Goal: Task Accomplishment & Management: Use online tool/utility

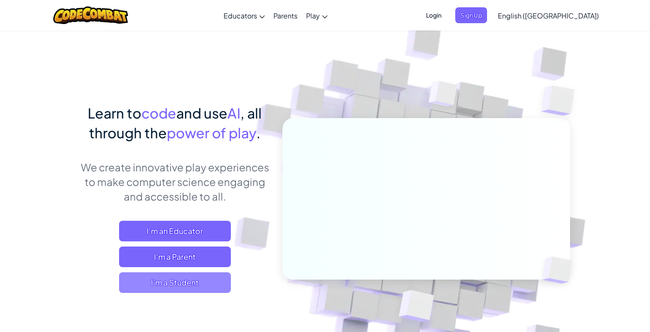
click at [202, 280] on span "I'm a Student" at bounding box center [175, 283] width 112 height 21
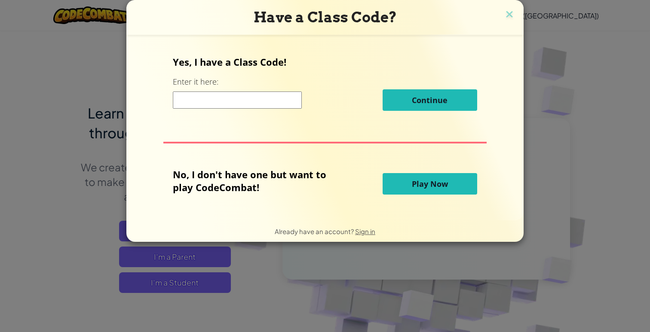
click at [393, 181] on button "Play Now" at bounding box center [430, 183] width 95 height 21
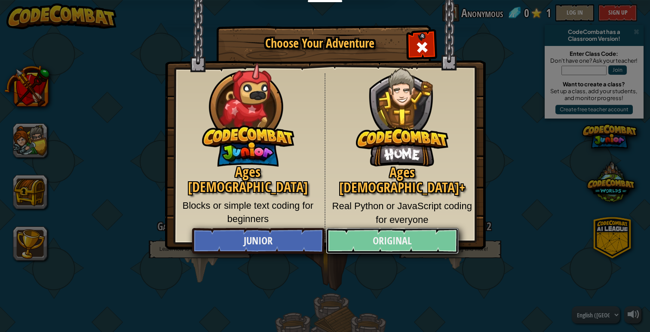
click at [402, 236] on link "Original" at bounding box center [392, 241] width 132 height 26
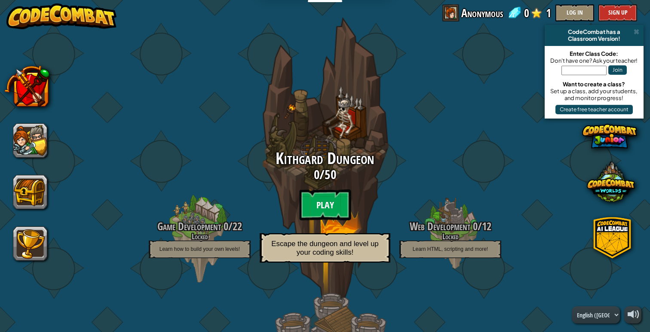
click at [322, 190] on btn "Play" at bounding box center [325, 205] width 52 height 31
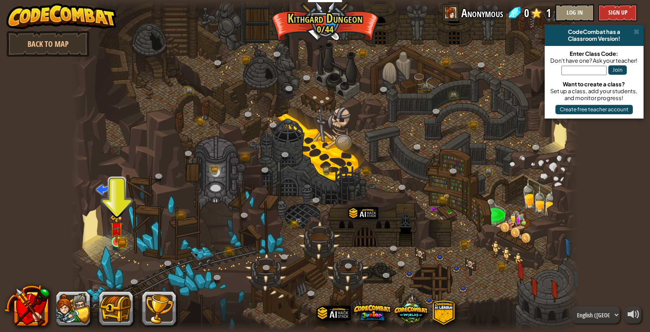
click at [118, 233] on img at bounding box center [117, 229] width 8 height 8
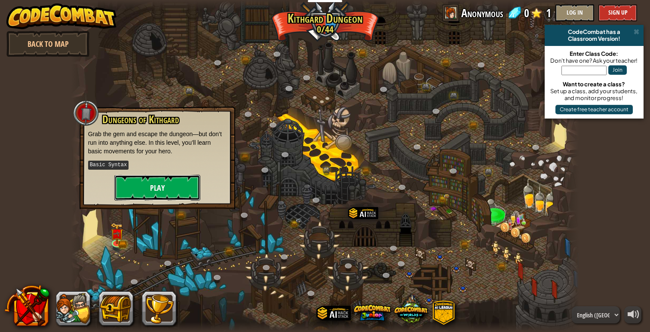
click at [138, 192] on button "Play" at bounding box center [157, 188] width 86 height 26
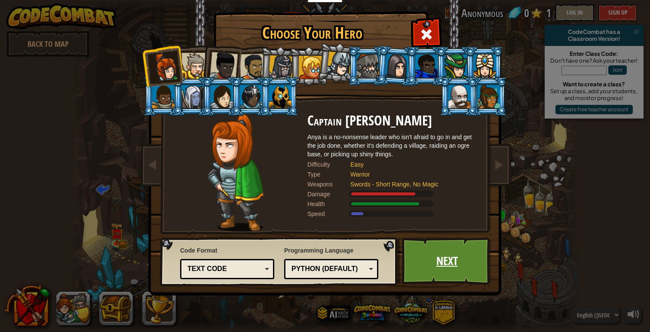
click at [425, 247] on link "Next" at bounding box center [447, 261] width 90 height 47
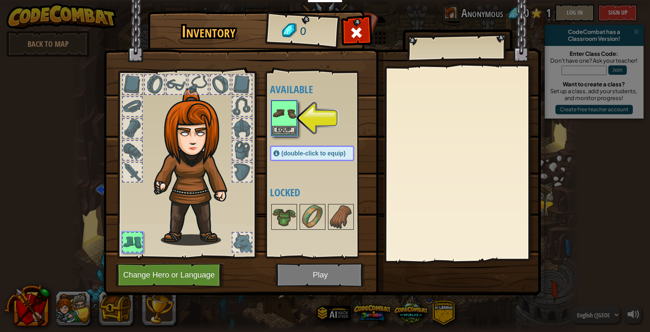
click at [301, 115] on div at bounding box center [320, 118] width 101 height 38
click at [293, 115] on img at bounding box center [284, 113] width 24 height 24
click at [288, 127] on button "Equip" at bounding box center [284, 130] width 24 height 9
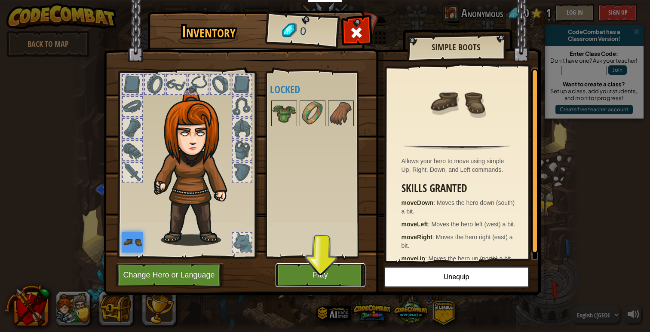
click at [309, 269] on button "Play" at bounding box center [321, 276] width 90 height 24
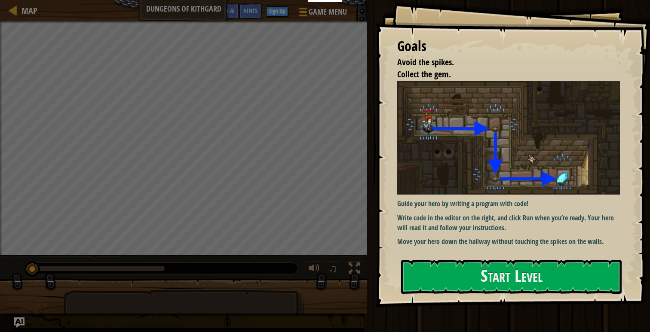
click at [440, 147] on img at bounding box center [508, 138] width 223 height 114
click at [456, 259] on div "Goals Avoid the spikes. Collect the gem. Guide your hero by writing a program w…" at bounding box center [513, 153] width 274 height 307
click at [463, 282] on button "Start Level" at bounding box center [511, 277] width 221 height 34
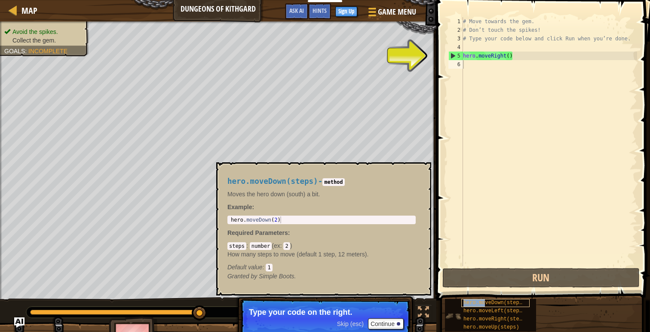
click at [486, 305] on span "hero.moveDown(steps)" at bounding box center [494, 303] width 62 height 6
click at [422, 171] on button "×" at bounding box center [421, 172] width 7 height 12
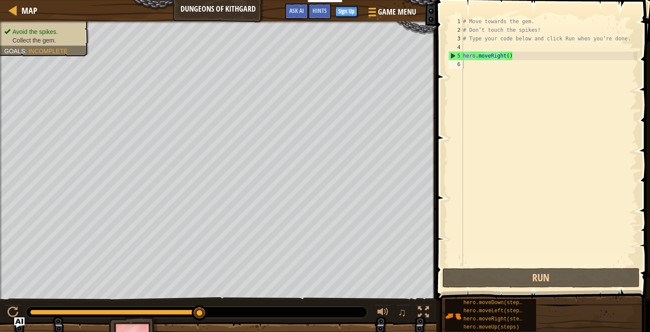
click at [452, 61] on div "6" at bounding box center [455, 64] width 15 height 9
click at [452, 58] on div "5" at bounding box center [456, 56] width 14 height 9
type textarea "hero.moveRight()"
click at [481, 61] on div "# Move towards the gem. # Don’t touch the spikes! # Type your code below and cl…" at bounding box center [549, 150] width 176 height 267
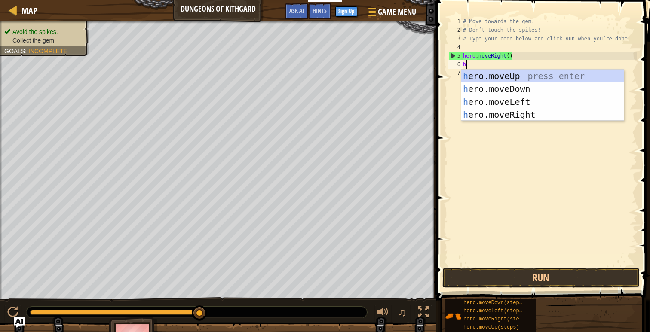
type textarea "he"
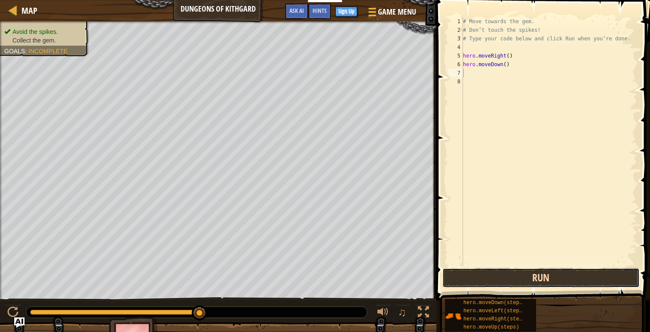
click at [522, 277] on button "Run" at bounding box center [540, 278] width 197 height 20
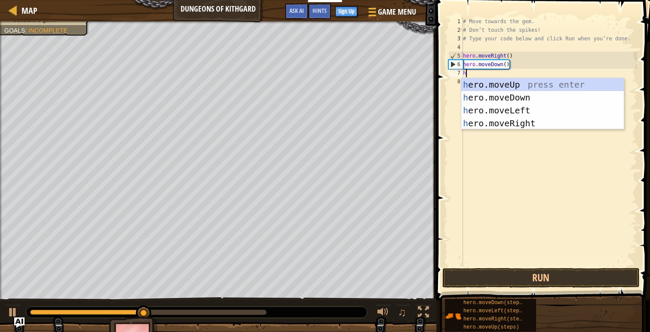
type textarea "he"
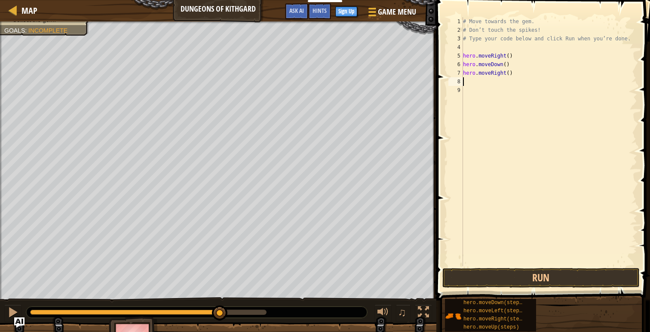
click at [559, 265] on div "# Move towards the gem. # Don’t touch the spikes! # Type your code below and cl…" at bounding box center [549, 150] width 176 height 267
click at [559, 268] on button "Run" at bounding box center [540, 278] width 197 height 20
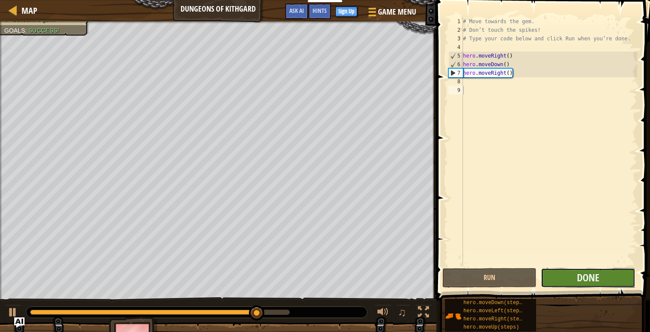
click at [565, 274] on button "Done" at bounding box center [588, 278] width 94 height 20
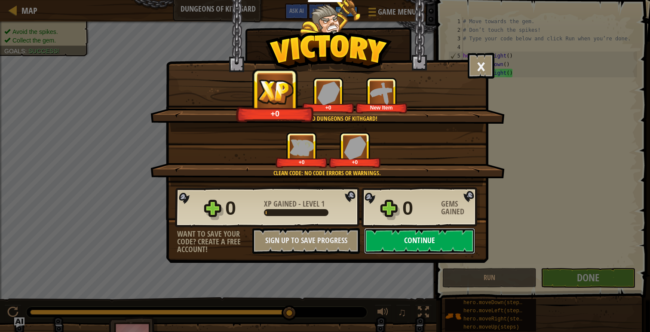
click at [438, 242] on button "Continue" at bounding box center [419, 241] width 111 height 26
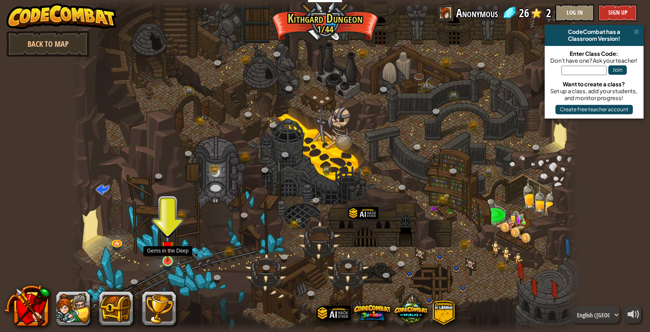
click at [167, 255] on img at bounding box center [167, 248] width 13 height 30
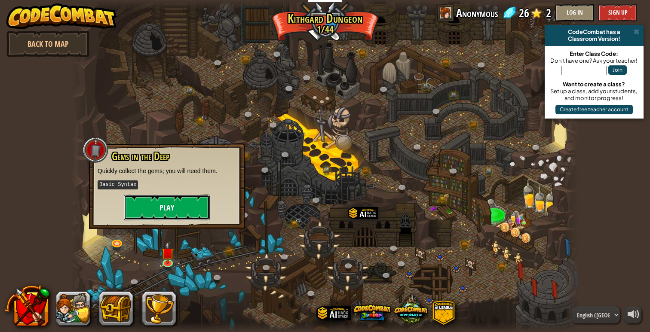
click at [177, 209] on button "Play" at bounding box center [167, 208] width 86 height 26
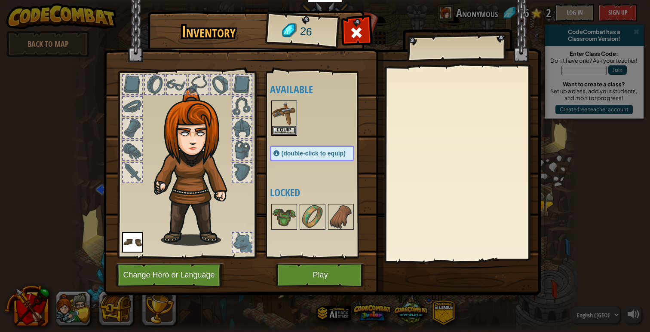
click at [334, 288] on img at bounding box center [322, 140] width 437 height 312
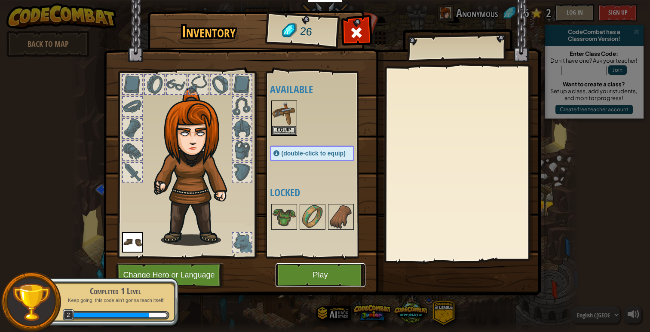
click at [334, 277] on button "Play" at bounding box center [321, 276] width 90 height 24
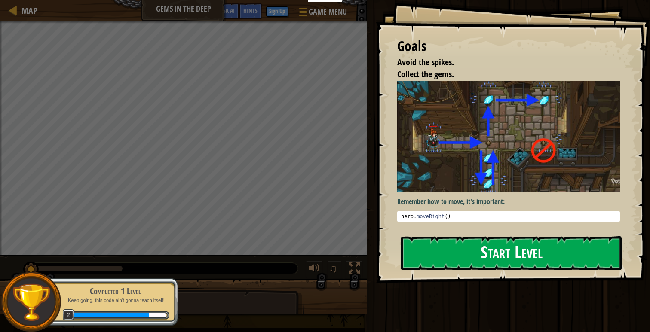
click at [466, 246] on button "Start Level" at bounding box center [511, 253] width 221 height 34
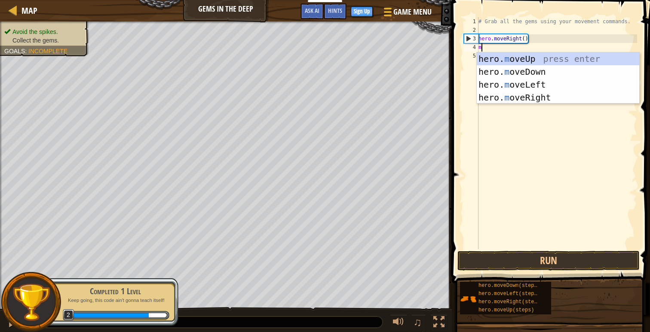
scroll to position [4, 0]
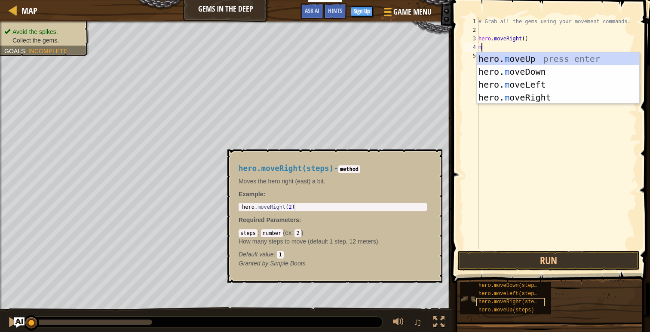
type textarea "m"
click at [499, 301] on span "hero.moveRight(steps)" at bounding box center [510, 302] width 65 height 6
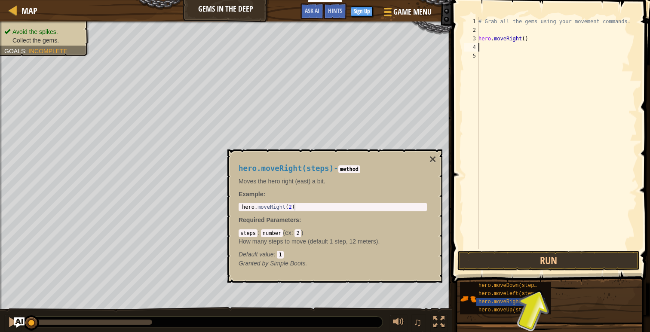
type textarea "he"
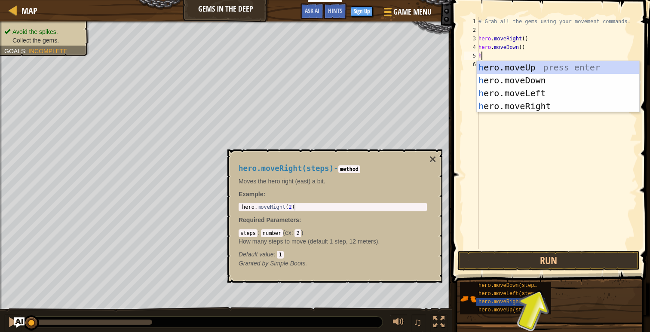
type textarea "he"
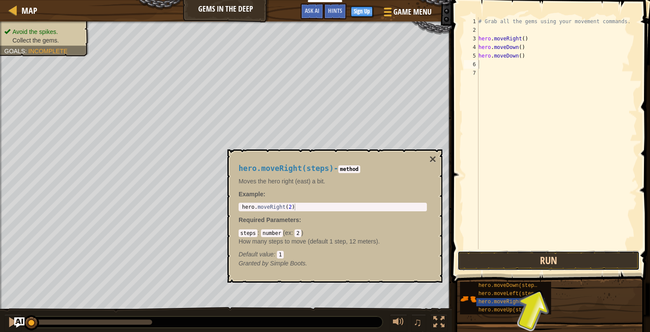
click at [574, 265] on button "Run" at bounding box center [548, 261] width 182 height 20
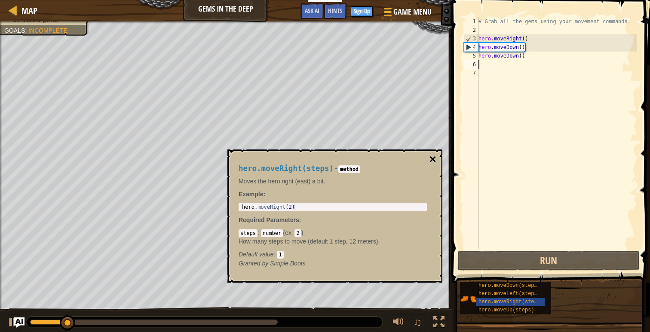
click at [430, 158] on button "×" at bounding box center [432, 159] width 7 height 12
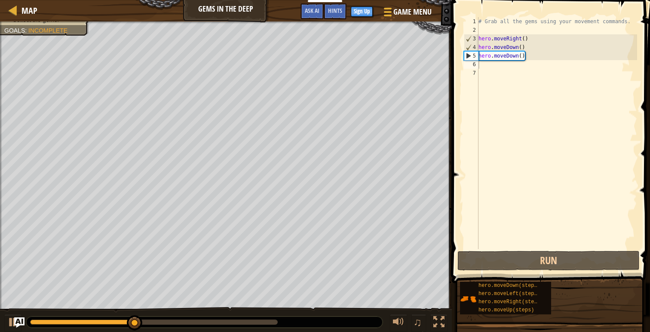
click at [516, 67] on div "# Grab all the gems using your movement commands. hero . moveRight ( ) hero . m…" at bounding box center [557, 141] width 160 height 249
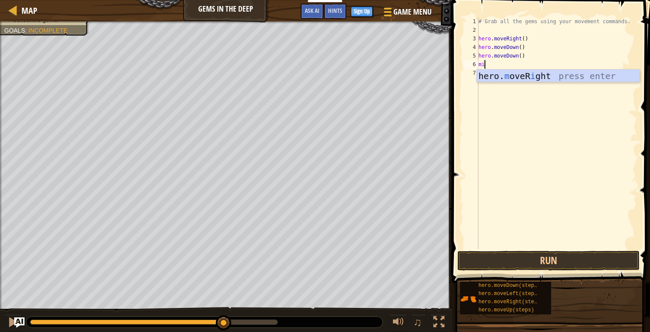
type textarea "m"
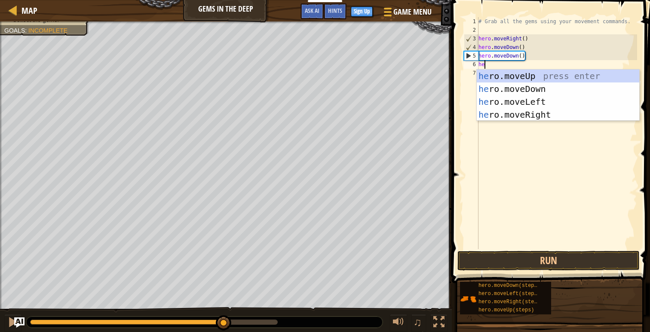
type textarea "her"
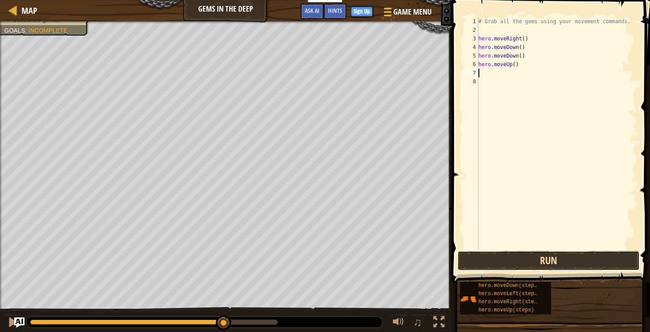
click at [599, 262] on button "Run" at bounding box center [548, 261] width 182 height 20
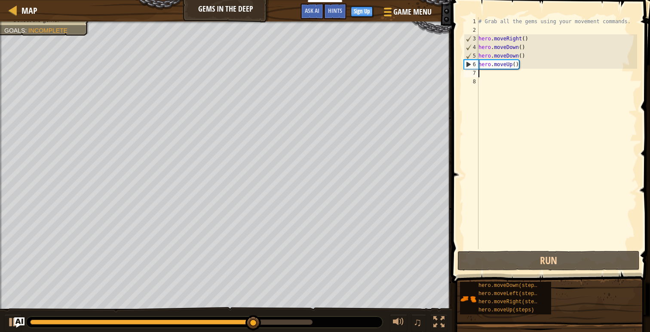
type textarea "he"
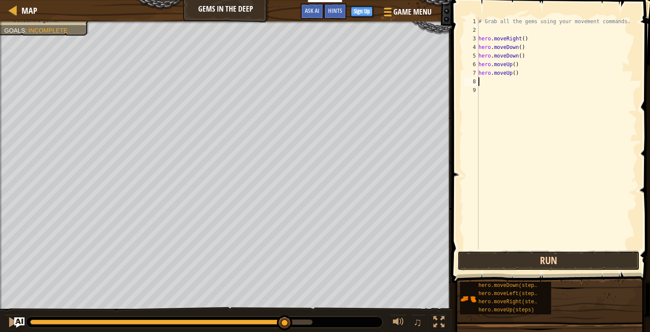
click at [523, 252] on button "Run" at bounding box center [548, 261] width 182 height 20
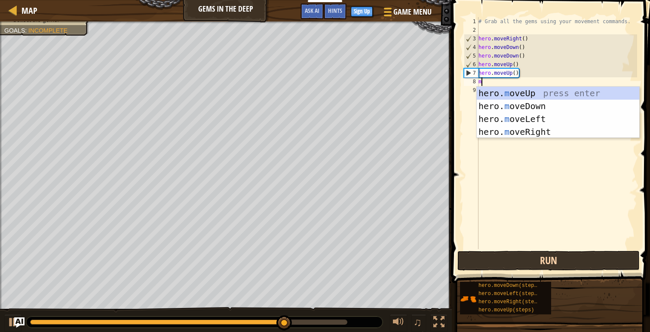
type textarea "mo"
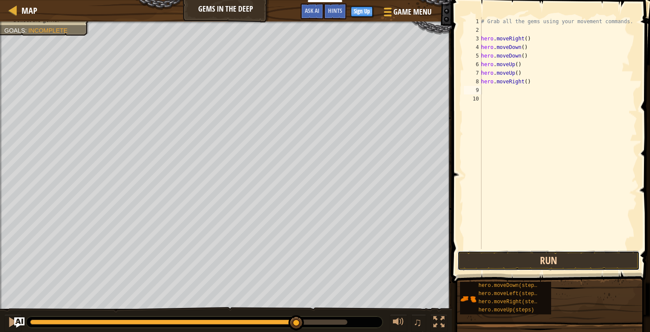
click at [542, 252] on button "Run" at bounding box center [548, 261] width 182 height 20
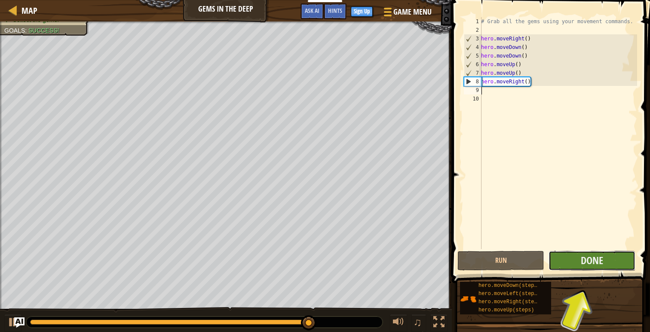
click at [579, 268] on button "Done" at bounding box center [592, 261] width 87 height 20
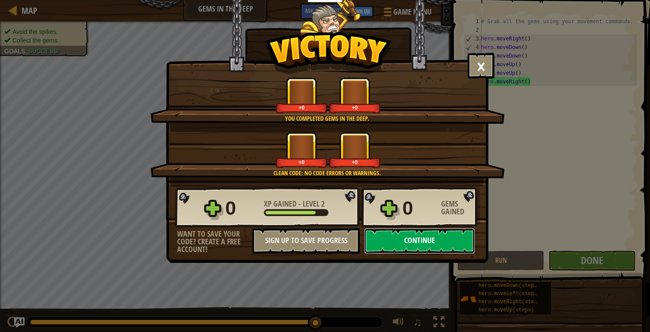
click at [432, 241] on button "Continue" at bounding box center [419, 241] width 111 height 26
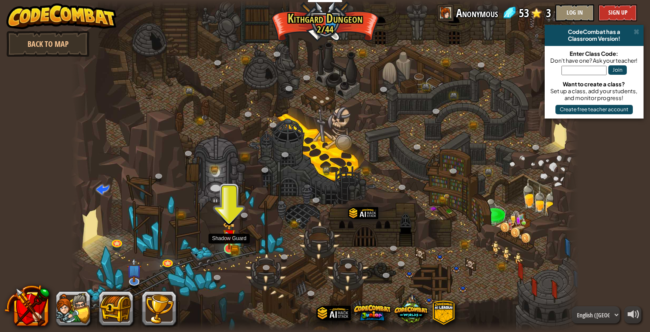
click at [234, 248] on img at bounding box center [229, 236] width 13 height 28
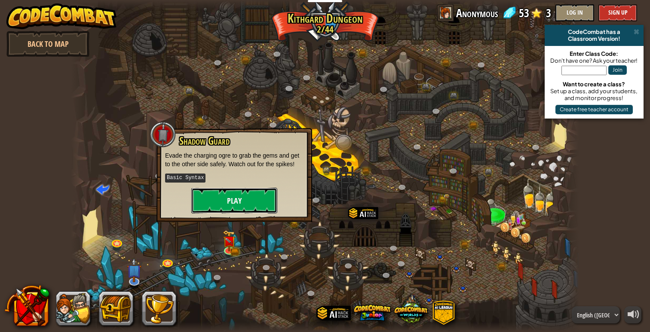
click at [239, 193] on button "Play" at bounding box center [234, 201] width 86 height 26
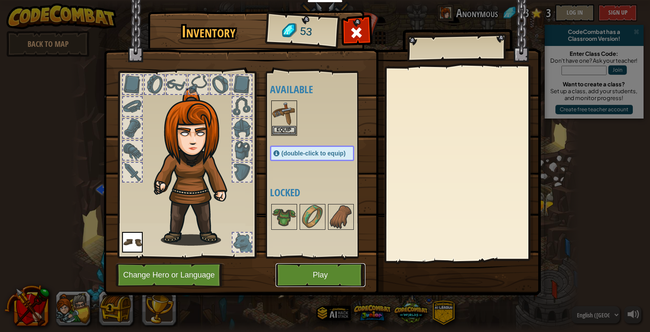
click at [330, 272] on button "Play" at bounding box center [321, 276] width 90 height 24
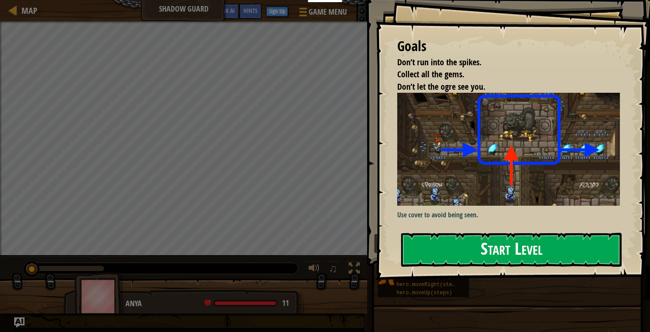
click at [439, 236] on button "Start Level" at bounding box center [511, 250] width 221 height 34
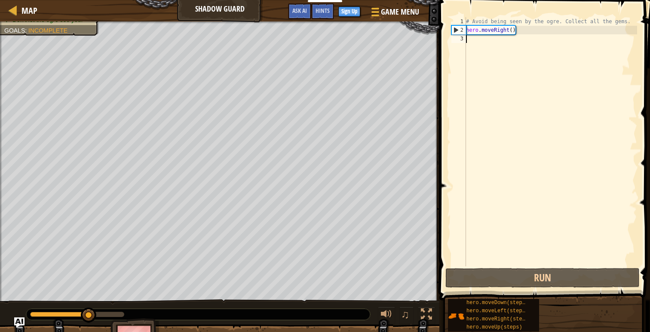
scroll to position [4, 0]
type textarea "mo"
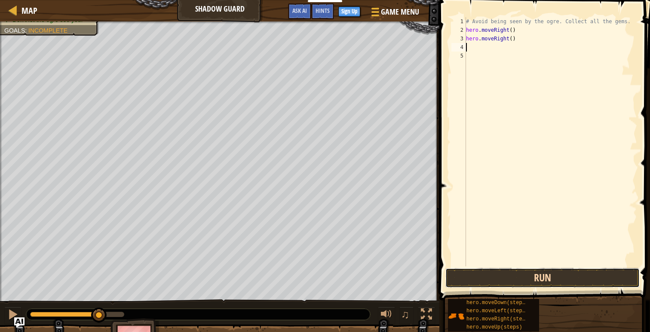
click at [490, 274] on button "Run" at bounding box center [542, 278] width 194 height 20
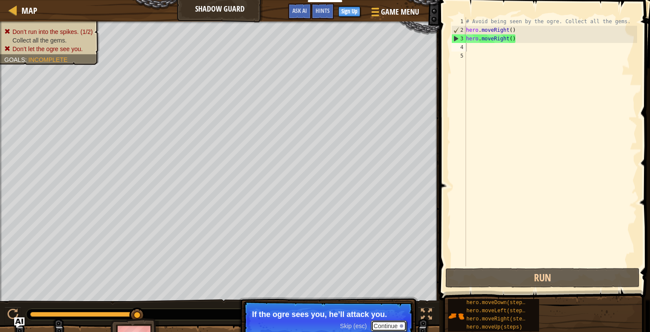
click at [400, 328] on button "Continue" at bounding box center [389, 326] width 36 height 11
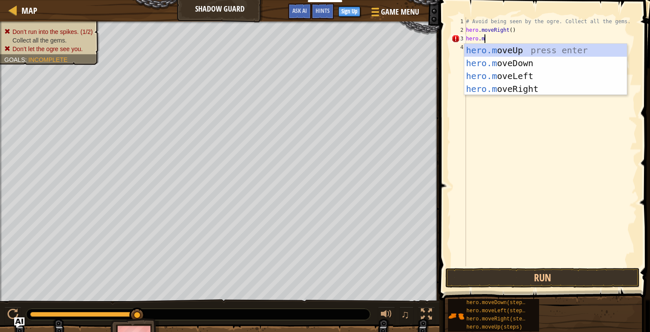
type textarea "[DOMAIN_NAME]"
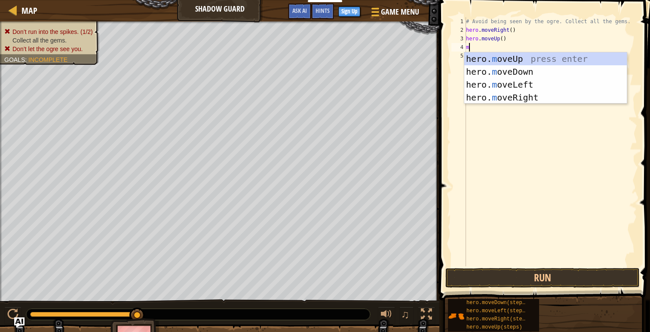
type textarea "mo"
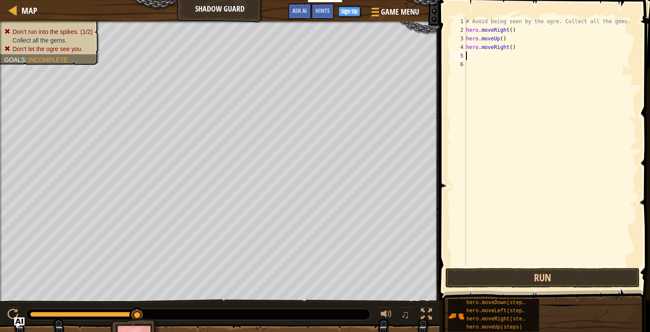
type textarea "m"
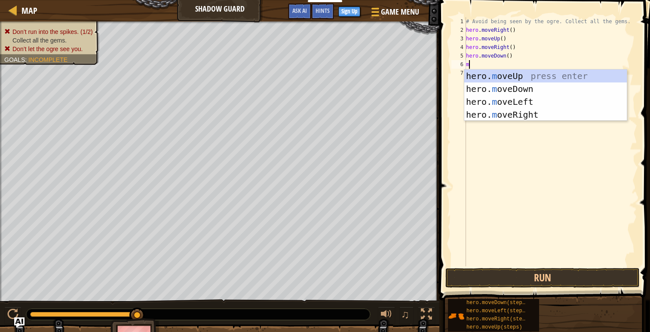
type textarea "mo"
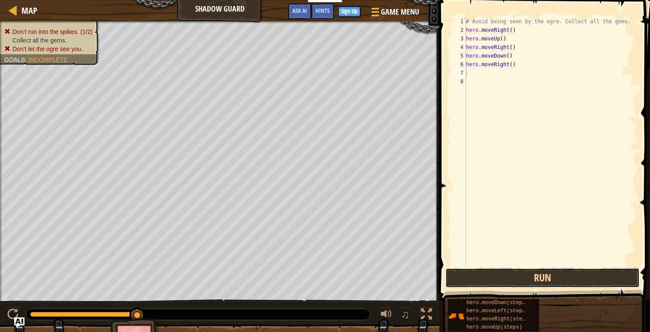
click at [530, 279] on button "Run" at bounding box center [542, 278] width 194 height 20
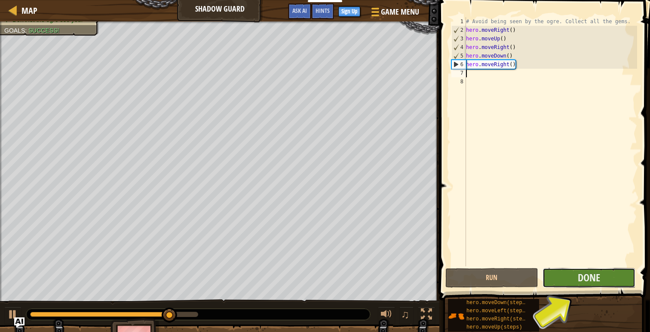
click at [610, 275] on button "Done" at bounding box center [589, 278] width 93 height 20
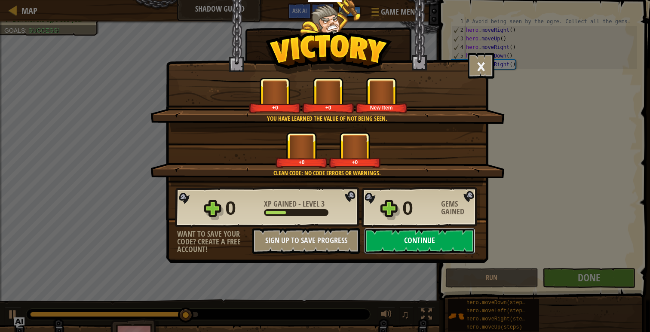
click at [420, 241] on button "Continue" at bounding box center [419, 241] width 111 height 26
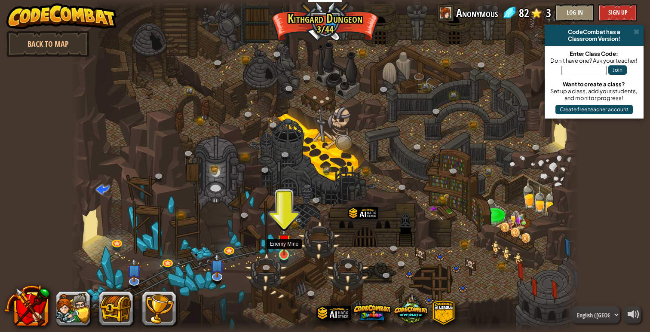
click at [282, 253] on img at bounding box center [284, 241] width 13 height 30
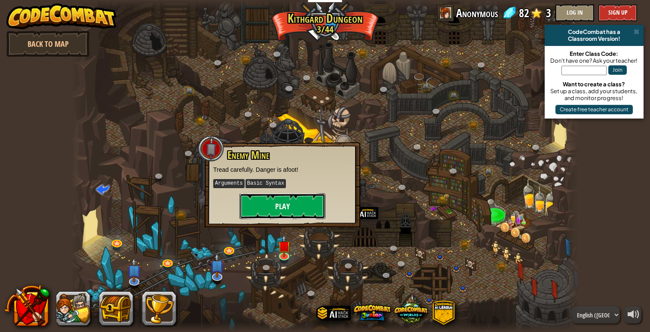
click at [286, 205] on button "Play" at bounding box center [282, 206] width 86 height 26
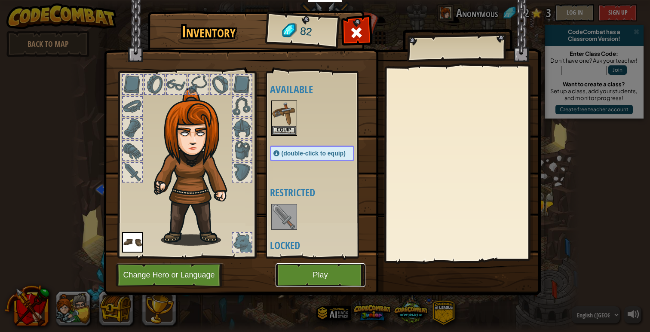
click at [304, 274] on button "Play" at bounding box center [321, 276] width 90 height 24
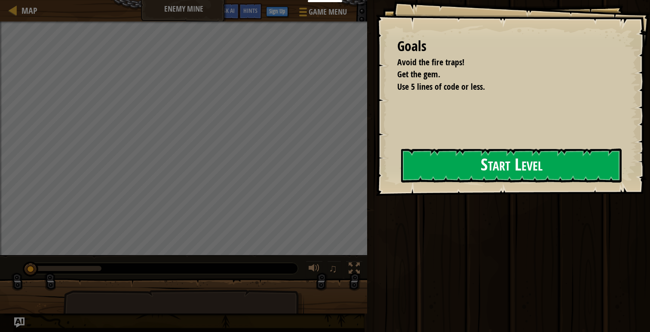
click at [466, 163] on button "Start Level" at bounding box center [511, 166] width 221 height 34
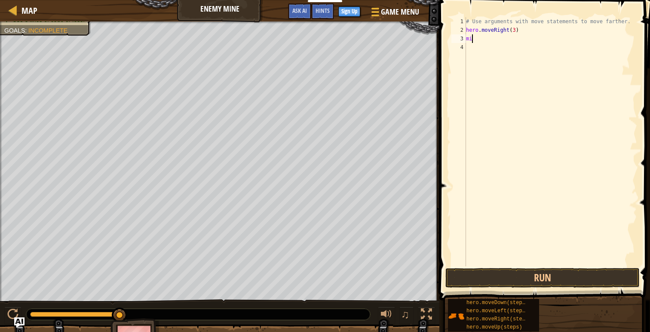
scroll to position [4, 0]
type textarea "m"
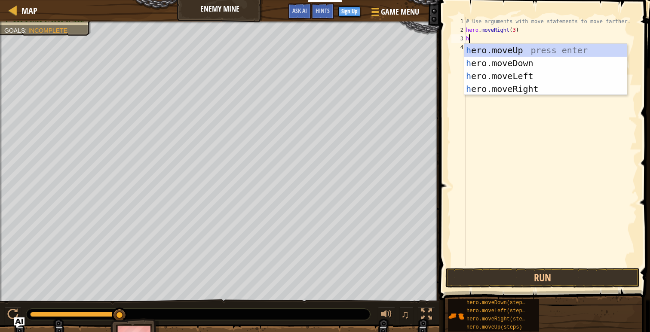
type textarea "he"
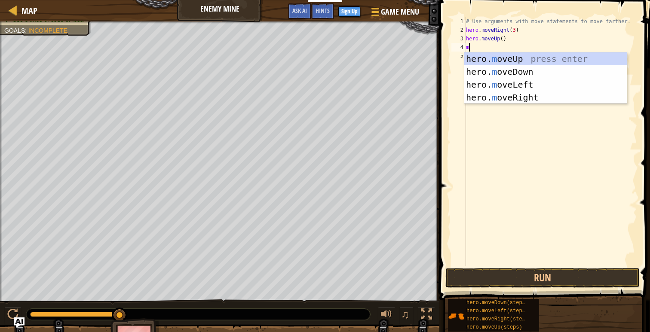
type textarea "mo"
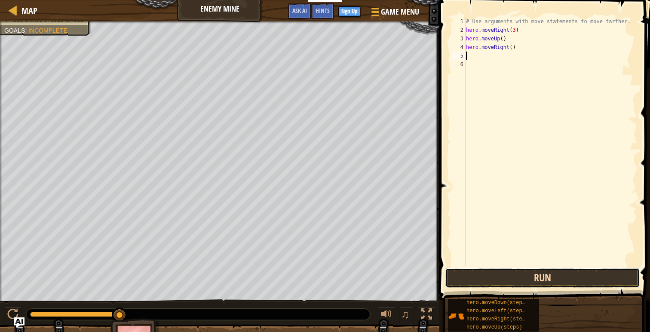
click at [503, 275] on button "Run" at bounding box center [542, 278] width 194 height 20
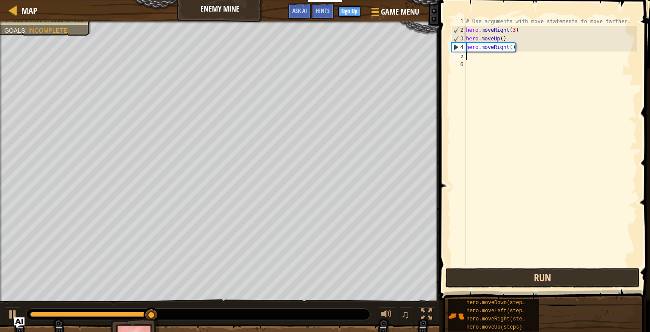
type textarea "he"
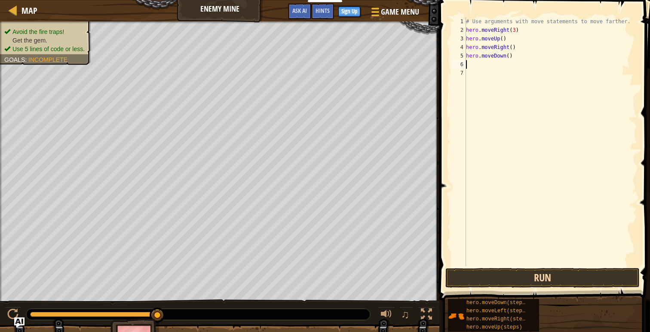
type textarea "he"
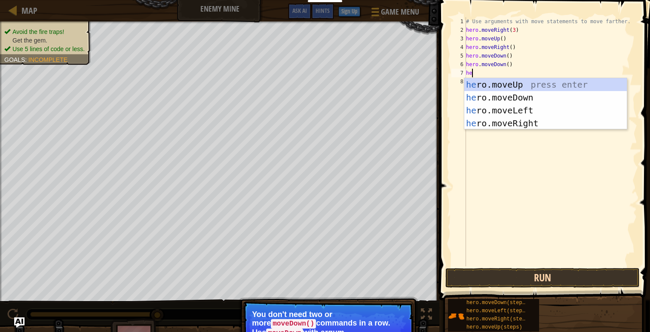
type textarea "h"
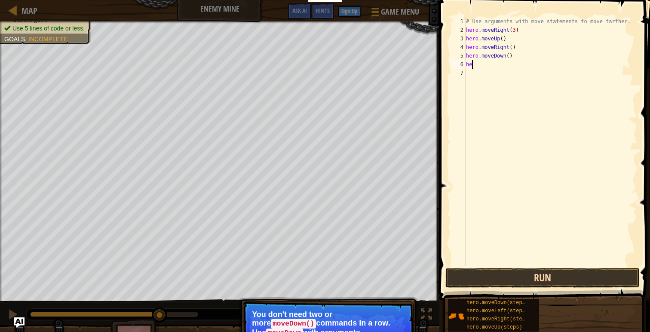
type textarea "h"
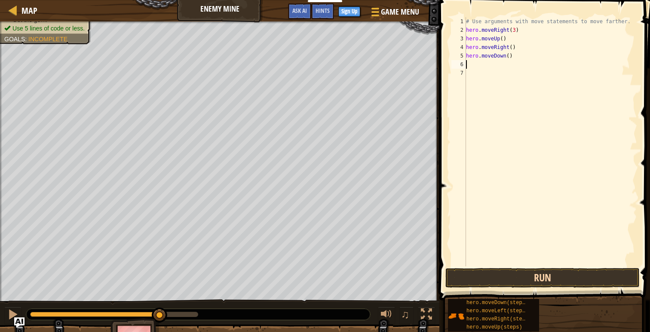
type textarea "m"
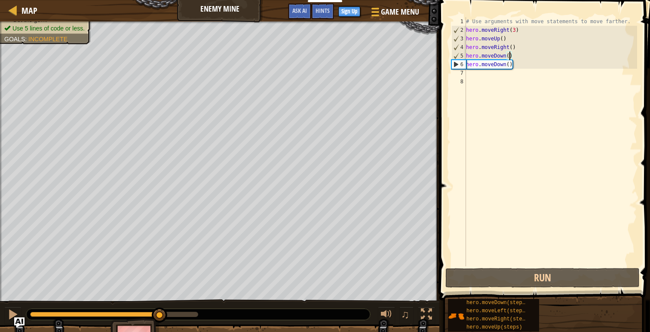
click at [510, 55] on div "# Use arguments with move statements to move farther. hero . moveRight ( 3 ) he…" at bounding box center [550, 150] width 173 height 267
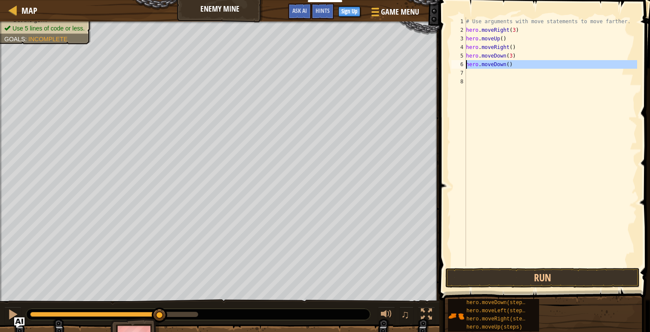
click at [425, 64] on div "Map Enemy Mine Game Menu Done Sign Up Hints Ask AI 1 הההההההההההההההההההההההההה…" at bounding box center [325, 166] width 650 height 332
type textarea "hero.moveDown()"
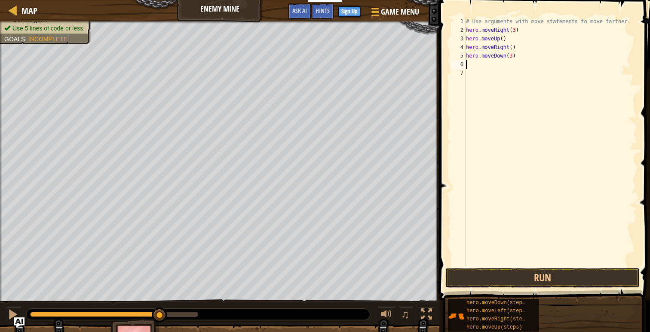
scroll to position [4, 0]
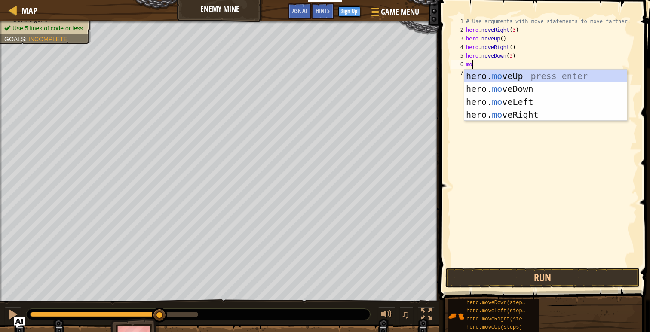
type textarea "mov"
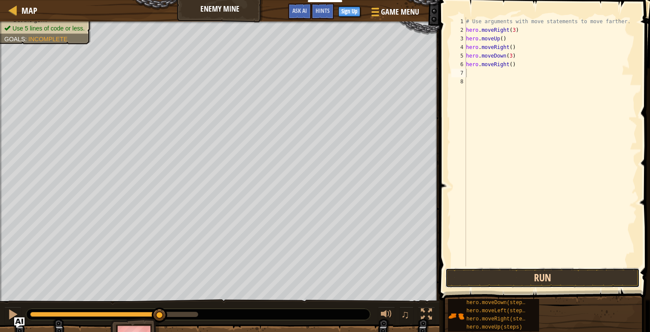
click at [499, 275] on button "Run" at bounding box center [542, 278] width 194 height 20
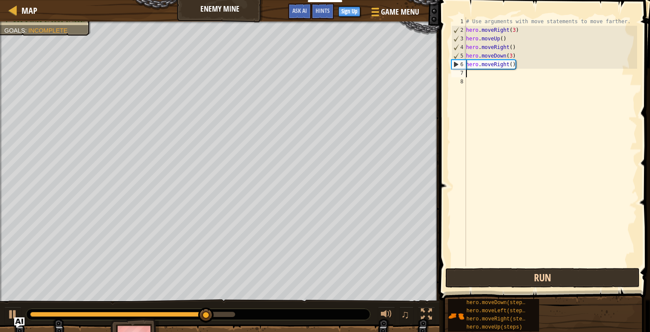
type textarea "m"
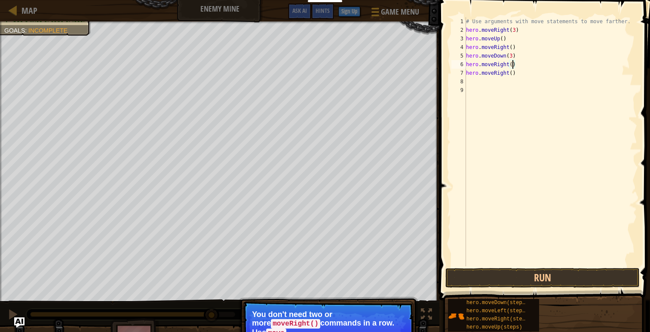
click at [512, 64] on div "# Use arguments with move statements to move farther. hero . moveRight ( 3 ) he…" at bounding box center [550, 150] width 173 height 267
click at [528, 276] on button "Run" at bounding box center [542, 278] width 194 height 20
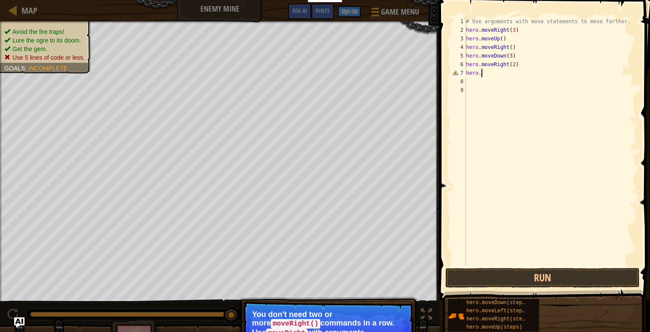
scroll to position [4, 0]
type textarea "h"
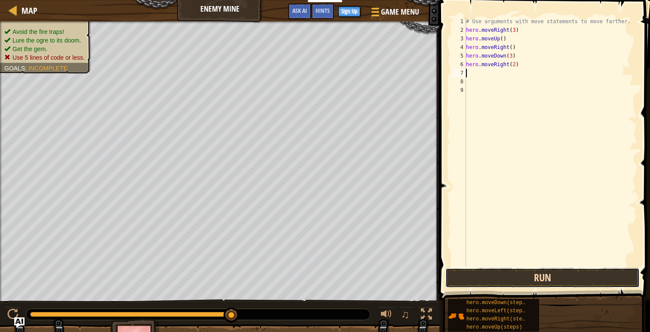
click at [562, 280] on button "Run" at bounding box center [542, 278] width 194 height 20
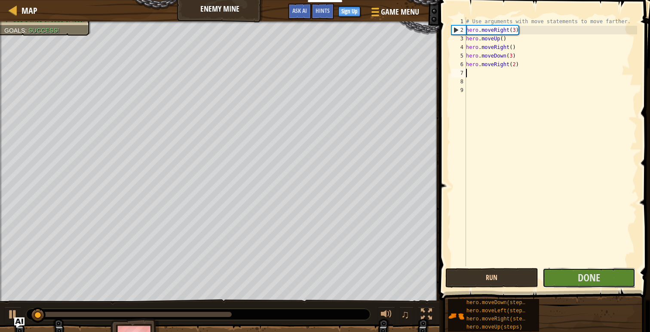
click at [562, 280] on button "Done" at bounding box center [589, 278] width 93 height 20
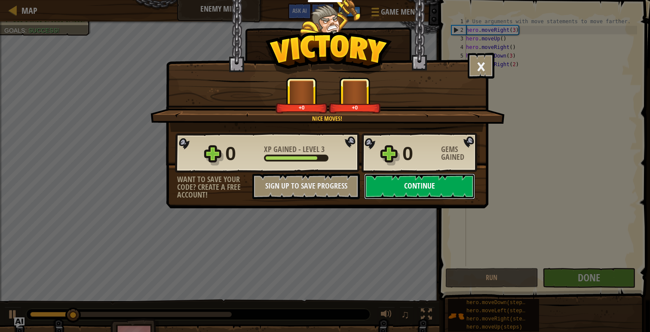
click at [418, 190] on button "Continue" at bounding box center [419, 187] width 111 height 26
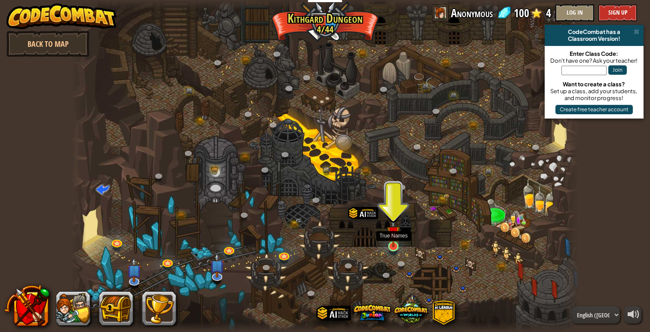
click at [391, 245] on img at bounding box center [393, 233] width 13 height 30
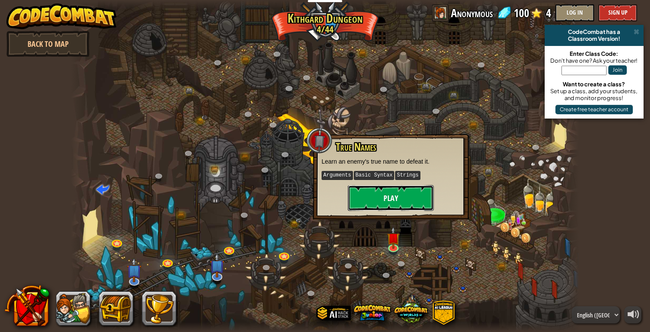
click at [390, 197] on button "Play" at bounding box center [391, 198] width 86 height 26
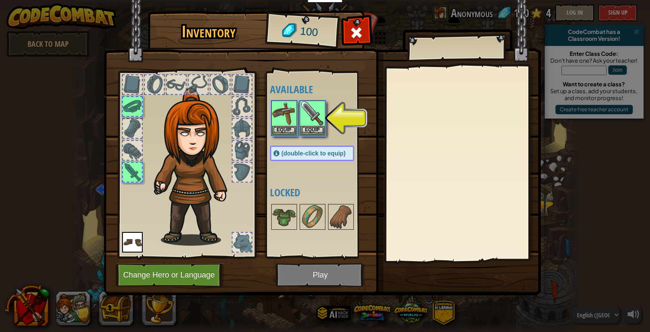
click at [329, 272] on img at bounding box center [322, 140] width 437 height 312
click at [324, 100] on div at bounding box center [320, 118] width 101 height 38
click at [321, 136] on div at bounding box center [320, 118] width 101 height 38
click at [321, 131] on button "Equip" at bounding box center [313, 130] width 24 height 9
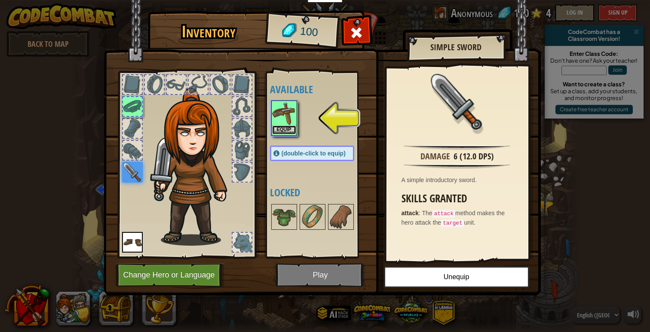
click at [285, 132] on button "Equip" at bounding box center [284, 130] width 24 height 9
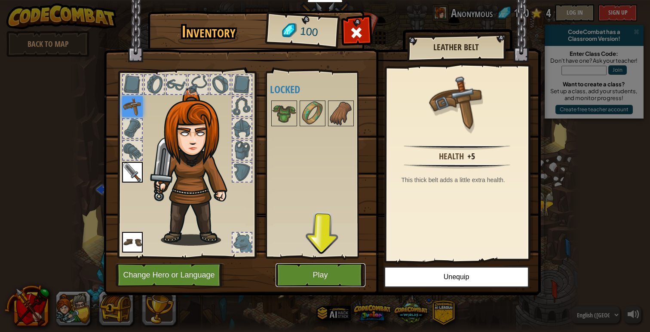
click at [342, 274] on button "Play" at bounding box center [321, 276] width 90 height 24
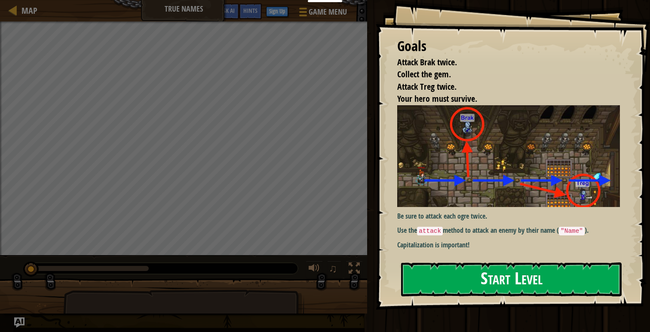
click at [481, 286] on button "Start Level" at bounding box center [511, 280] width 221 height 34
